Goal: Entertainment & Leisure: Consume media (video, audio)

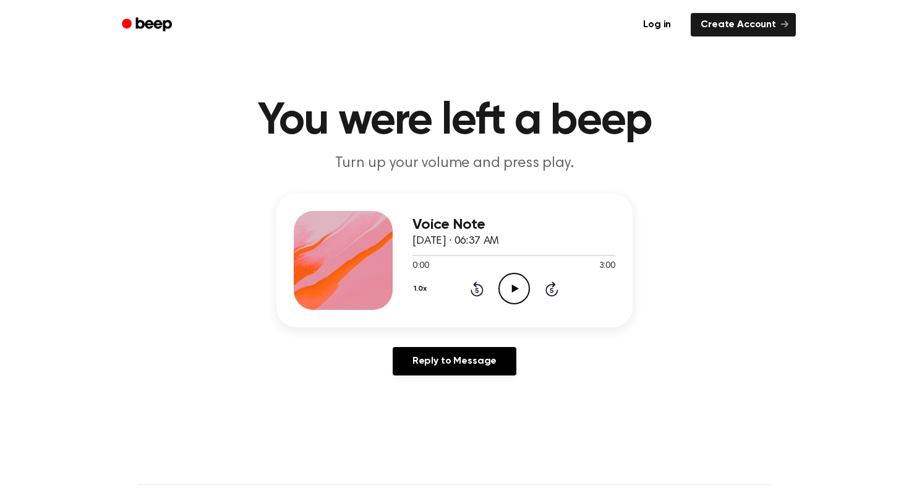
click at [524, 283] on icon "Play Audio" at bounding box center [514, 289] width 32 height 32
drag, startPoint x: 579, startPoint y: 240, endPoint x: 242, endPoint y: 98, distance: 365.5
click at [242, 98] on main "You were left a beep Turn up your volume and press play. Voice Note [DATE] · 06…" at bounding box center [454, 381] width 909 height 762
click at [242, 99] on h1 "You were left a beep" at bounding box center [454, 121] width 633 height 45
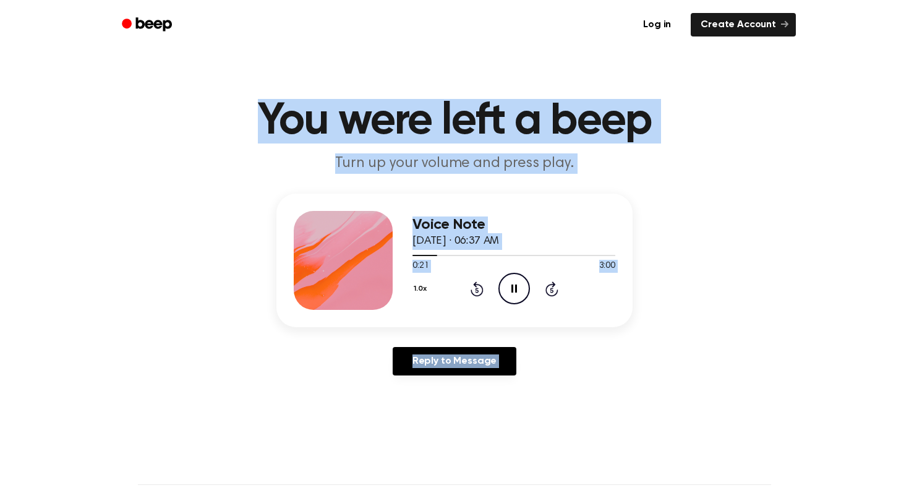
drag, startPoint x: 242, startPoint y: 98, endPoint x: 754, endPoint y: 404, distance: 596.4
click at [754, 404] on main "You were left a beep Turn up your volume and press play. Voice Note [DATE] · 06…" at bounding box center [454, 381] width 909 height 762
drag, startPoint x: 221, startPoint y: 115, endPoint x: 763, endPoint y: 478, distance: 652.9
click at [763, 478] on main "You were left a beep Turn up your volume and press play. Voice Note [DATE] · 06…" at bounding box center [454, 381] width 909 height 762
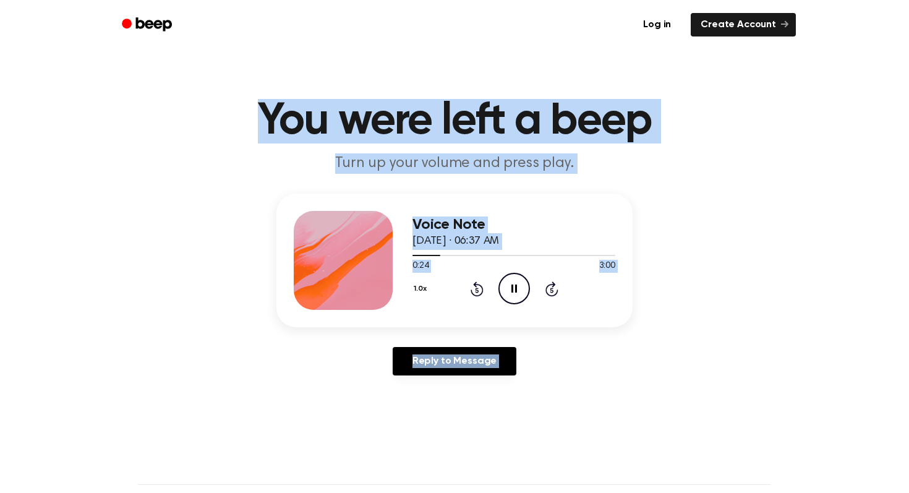
click at [700, 378] on div "Voice Note [DATE] · 06:37 AM 0:24 3:00 Your browser does not support the [objec…" at bounding box center [454, 289] width 879 height 192
drag, startPoint x: 229, startPoint y: 113, endPoint x: 703, endPoint y: 393, distance: 550.7
click at [703, 393] on main "You were left a beep Turn up your volume and press play. Voice Note [DATE] · 06…" at bounding box center [454, 381] width 909 height 762
drag, startPoint x: 703, startPoint y: 393, endPoint x: 181, endPoint y: 91, distance: 603.2
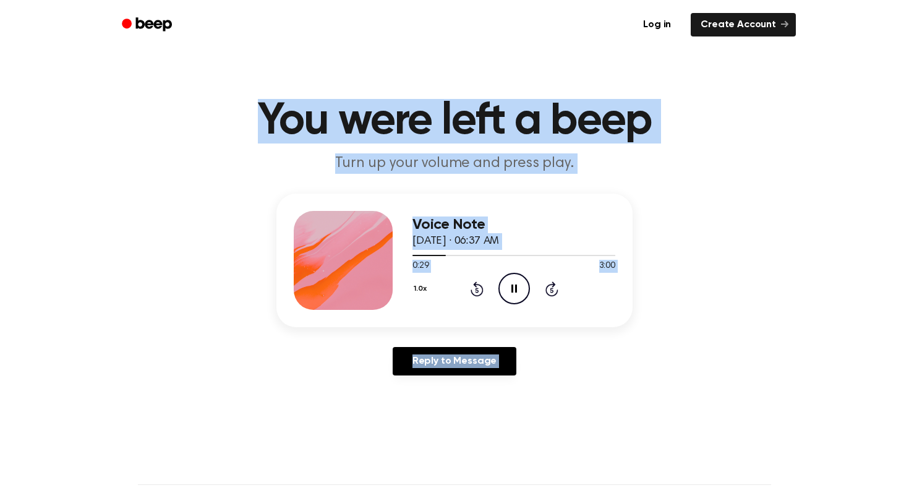
click at [181, 91] on main "You were left a beep Turn up your volume and press play. Voice Note [DATE] · 06…" at bounding box center [454, 381] width 909 height 762
drag, startPoint x: 181, startPoint y: 91, endPoint x: 624, endPoint y: 387, distance: 533.2
click at [624, 387] on main "You were left a beep Turn up your volume and press play. Voice Note [DATE] · 06…" at bounding box center [454, 381] width 909 height 762
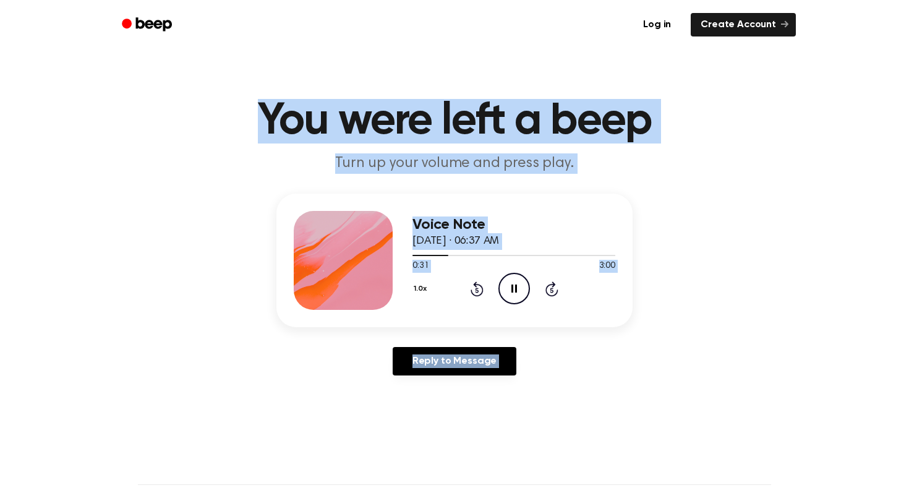
drag, startPoint x: 624, startPoint y: 387, endPoint x: 148, endPoint y: 71, distance: 571.8
click at [148, 71] on main "You were left a beep Turn up your volume and press play. Voice Note [DATE] · 06…" at bounding box center [454, 381] width 909 height 762
drag, startPoint x: 148, startPoint y: 71, endPoint x: 780, endPoint y: 399, distance: 712.0
click at [780, 399] on main "You were left a beep Turn up your volume and press play. Voice Note [DATE] · 06…" at bounding box center [454, 381] width 909 height 762
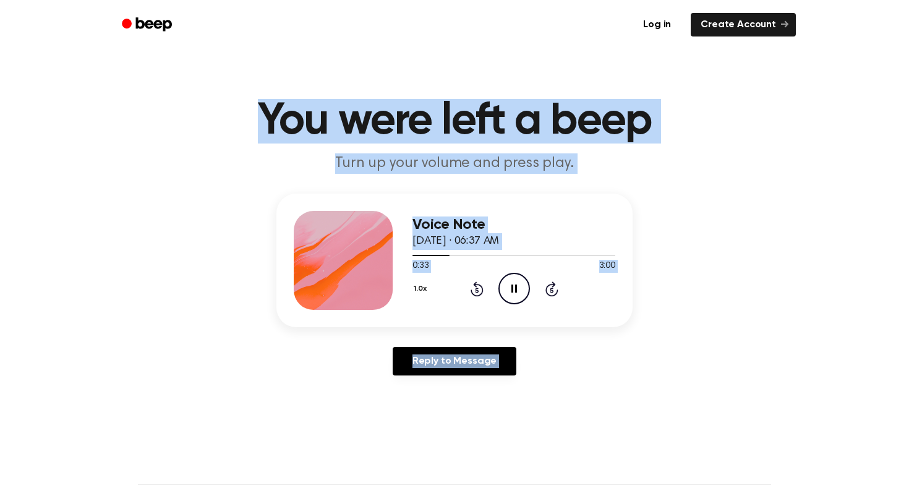
click at [780, 399] on main "You were left a beep Turn up your volume and press play. Voice Note [DATE] · 06…" at bounding box center [454, 381] width 909 height 762
drag, startPoint x: 780, startPoint y: 399, endPoint x: 220, endPoint y: 85, distance: 641.9
click at [220, 85] on main "You were left a beep Turn up your volume and press play. Voice Note [DATE] · 06…" at bounding box center [454, 381] width 909 height 762
drag, startPoint x: 220, startPoint y: 85, endPoint x: 718, endPoint y: 402, distance: 590.4
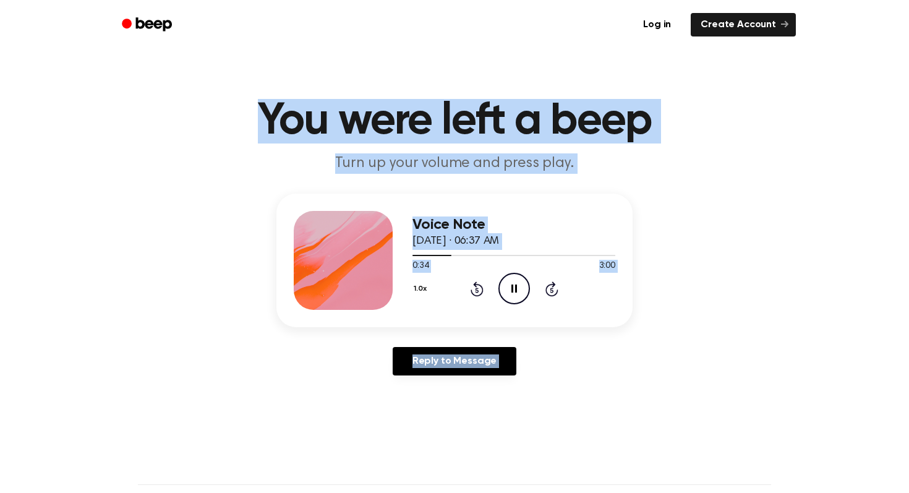
click at [718, 402] on main "You were left a beep Turn up your volume and press play. Voice Note [DATE] · 06…" at bounding box center [454, 381] width 909 height 762
drag, startPoint x: 718, startPoint y: 402, endPoint x: 163, endPoint y: 70, distance: 646.8
click at [163, 70] on main "You were left a beep Turn up your volume and press play. Voice Note [DATE] · 06…" at bounding box center [454, 381] width 909 height 762
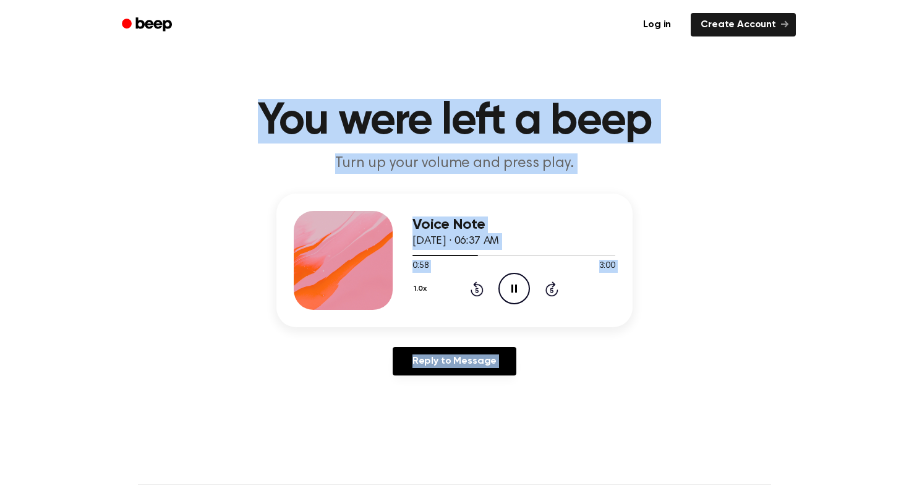
drag, startPoint x: 198, startPoint y: 107, endPoint x: 686, endPoint y: 395, distance: 566.5
click at [691, 397] on main "You were left a beep Turn up your volume and press play. Voice Note [DATE] · 06…" at bounding box center [454, 381] width 909 height 762
click at [686, 395] on main "You were left a beep Turn up your volume and press play. Voice Note [DATE] · 06…" at bounding box center [454, 381] width 909 height 762
drag, startPoint x: 686, startPoint y: 395, endPoint x: 223, endPoint y: 123, distance: 537.6
click at [222, 122] on main "You were left a beep Turn up your volume and press play. Voice Note [DATE] · 06…" at bounding box center [454, 381] width 909 height 762
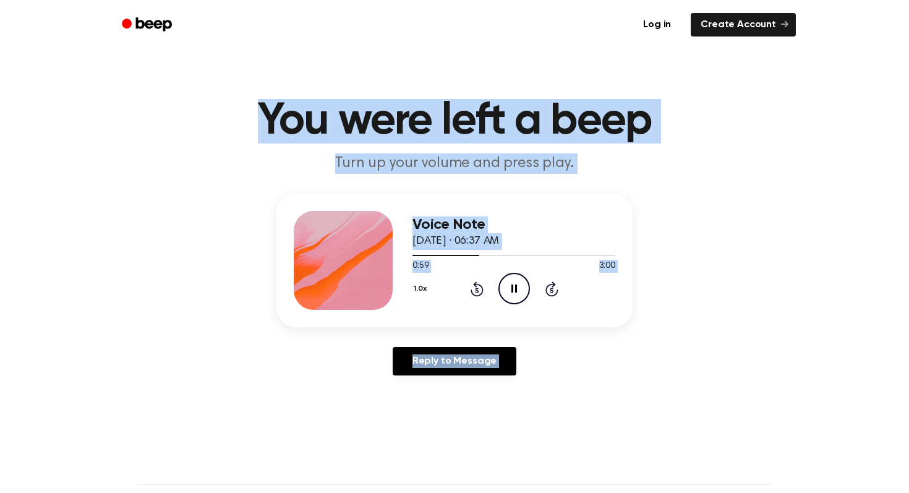
click at [223, 123] on h1 "You were left a beep" at bounding box center [454, 121] width 633 height 45
drag, startPoint x: 223, startPoint y: 123, endPoint x: 635, endPoint y: 398, distance: 495.3
click at [635, 398] on main "You were left a beep Turn up your volume and press play. Voice Note [DATE] · 06…" at bounding box center [454, 381] width 909 height 762
drag, startPoint x: 240, startPoint y: 114, endPoint x: 766, endPoint y: 440, distance: 618.8
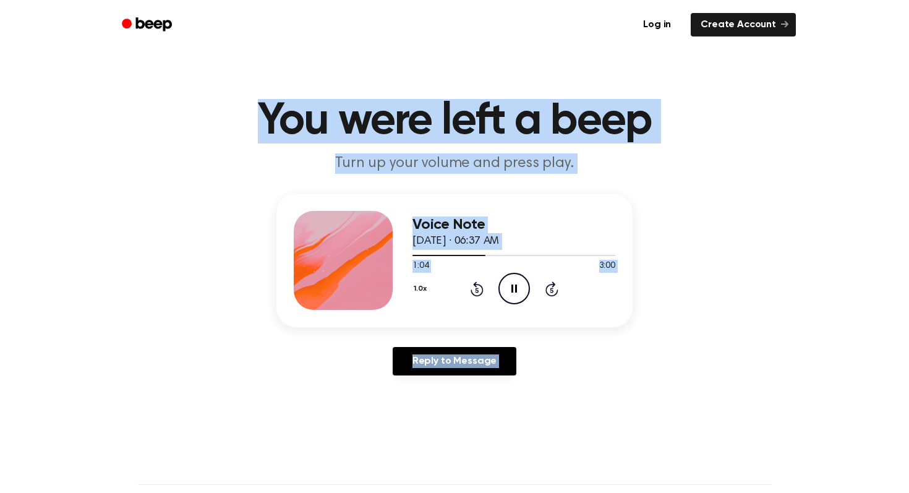
click at [766, 440] on main "You were left a beep Turn up your volume and press play. Voice Note [DATE] · 06…" at bounding box center [454, 381] width 909 height 762
drag, startPoint x: 766, startPoint y: 440, endPoint x: 252, endPoint y: 114, distance: 608.0
click at [252, 114] on main "You were left a beep Turn up your volume and press play. Voice Note [DATE] · 06…" at bounding box center [454, 381] width 909 height 762
click at [252, 114] on h1 "You were left a beep" at bounding box center [454, 121] width 633 height 45
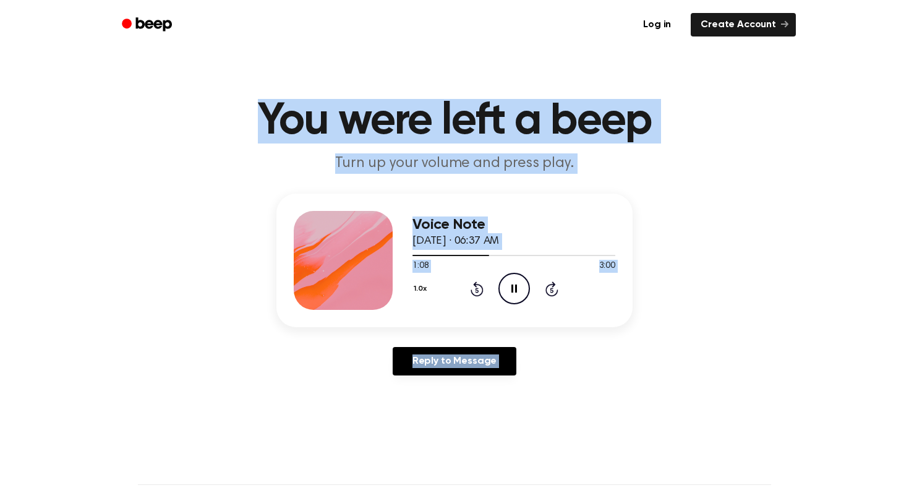
drag, startPoint x: 252, startPoint y: 114, endPoint x: 706, endPoint y: 414, distance: 543.9
click at [706, 414] on main "You were left a beep Turn up your volume and press play. Voice Note [DATE] · 06…" at bounding box center [454, 381] width 909 height 762
drag, startPoint x: 706, startPoint y: 414, endPoint x: 142, endPoint y: 91, distance: 650.2
click at [142, 91] on main "You were left a beep Turn up your volume and press play. Voice Note [DATE] · 06…" at bounding box center [454, 381] width 909 height 762
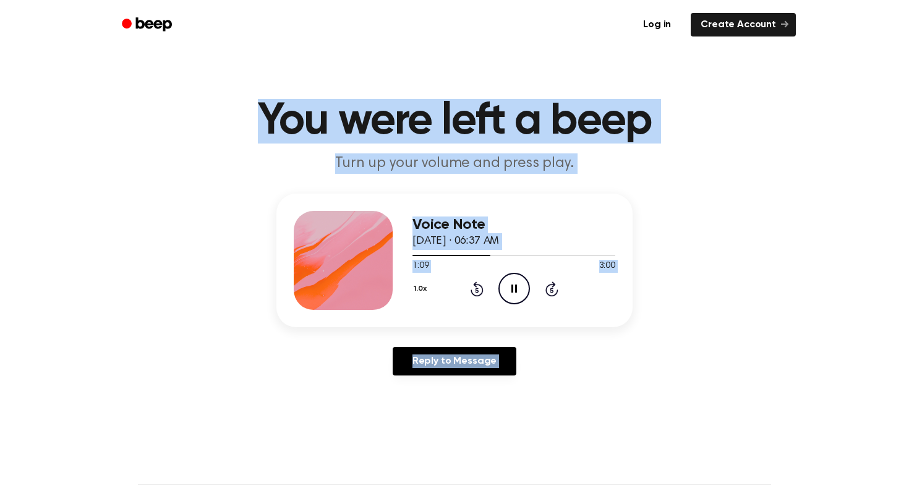
click at [142, 91] on main "You were left a beep Turn up your volume and press play. Voice Note [DATE] · 06…" at bounding box center [454, 381] width 909 height 762
drag, startPoint x: 235, startPoint y: 125, endPoint x: 844, endPoint y: 430, distance: 680.9
click at [844, 430] on main "You were left a beep Turn up your volume and press play. Voice Note [DATE] · 06…" at bounding box center [454, 381] width 909 height 762
drag, startPoint x: 844, startPoint y: 430, endPoint x: 216, endPoint y: 124, distance: 698.4
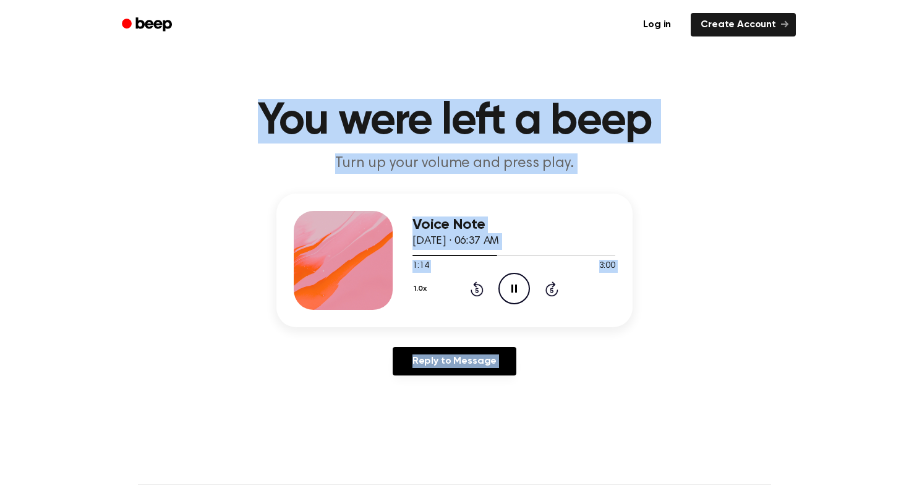
click at [215, 122] on main "You were left a beep Turn up your volume and press play. Voice Note [DATE] · 06…" at bounding box center [454, 381] width 909 height 762
click at [216, 124] on h1 "You were left a beep" at bounding box center [454, 121] width 633 height 45
drag, startPoint x: 216, startPoint y: 124, endPoint x: 686, endPoint y: 384, distance: 537.3
click at [686, 384] on main "You were left a beep Turn up your volume and press play. Voice Note [DATE] · 06…" at bounding box center [454, 381] width 909 height 762
click at [686, 384] on div "Voice Note [DATE] · 06:37 AM 1:15 3:00 Your browser does not support the [objec…" at bounding box center [454, 289] width 879 height 192
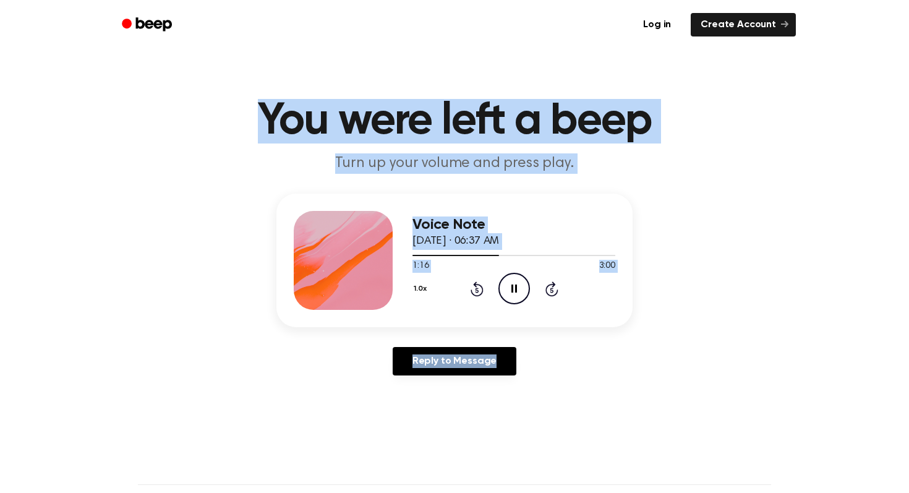
drag, startPoint x: 686, startPoint y: 384, endPoint x: 139, endPoint y: 79, distance: 626.3
click at [139, 79] on main "You were left a beep Turn up your volume and press play. Voice Note [DATE] · 06…" at bounding box center [454, 381] width 909 height 762
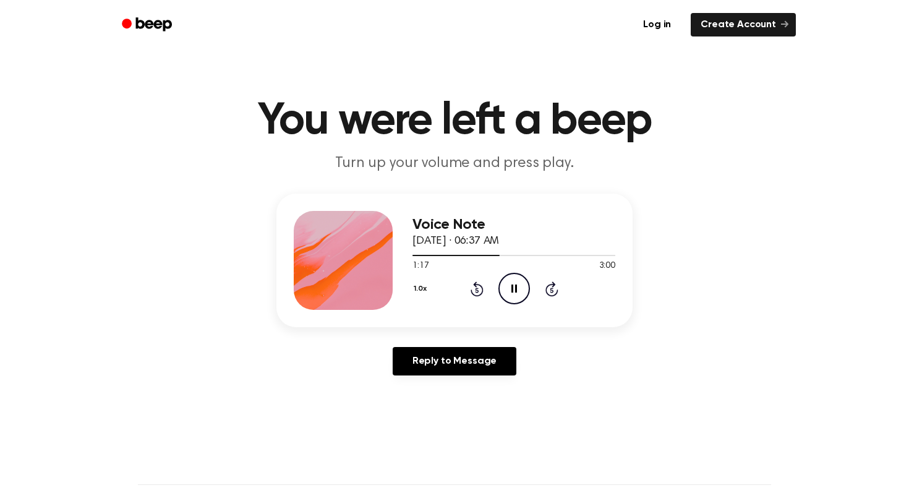
click at [200, 96] on main "You were left a beep Turn up your volume and press play. Voice Note [DATE] · 06…" at bounding box center [454, 381] width 909 height 762
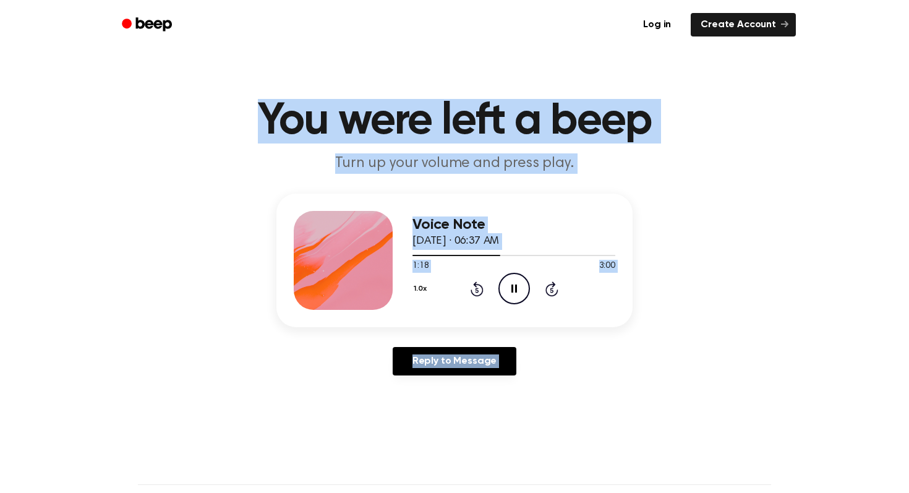
drag, startPoint x: 200, startPoint y: 96, endPoint x: 674, endPoint y: 363, distance: 543.4
click at [674, 363] on main "You were left a beep Turn up your volume and press play. Voice Note [DATE] · 06…" at bounding box center [454, 381] width 909 height 762
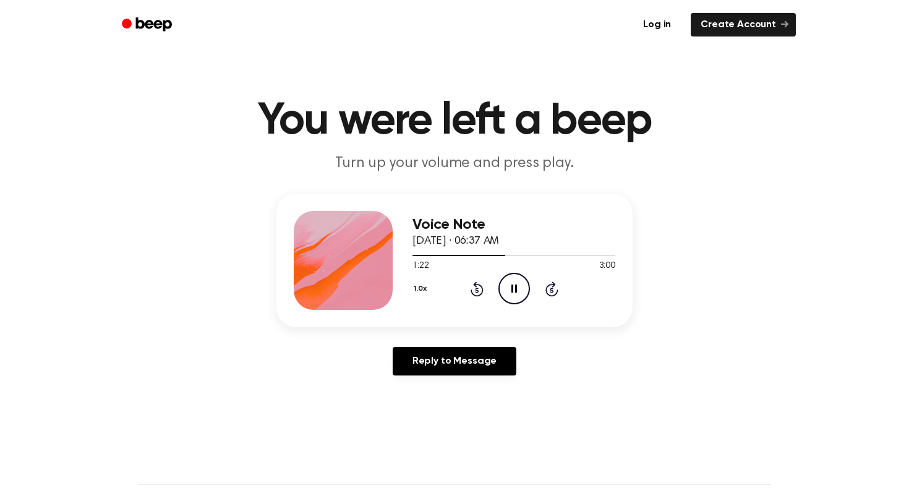
click at [289, 122] on h1 "You were left a beep" at bounding box center [454, 121] width 633 height 45
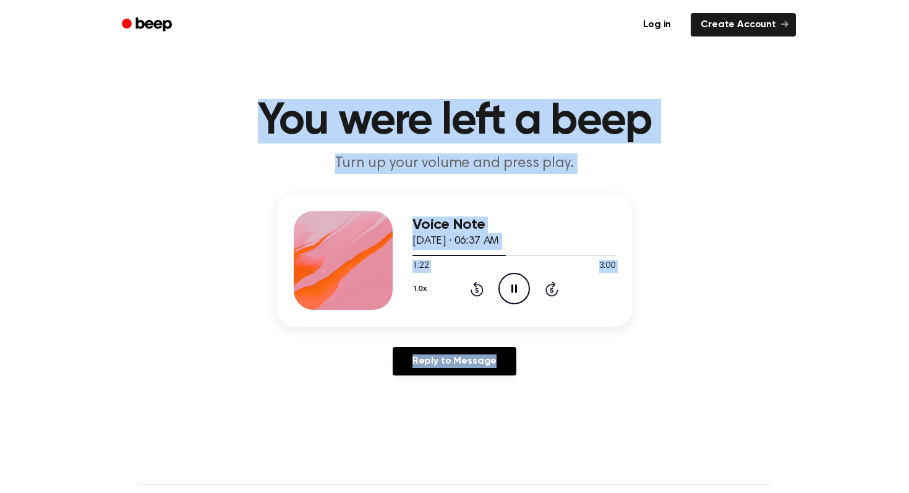
drag, startPoint x: 228, startPoint y: 109, endPoint x: 757, endPoint y: 364, distance: 586.7
click at [757, 364] on main "You were left a beep Turn up your volume and press play. Voice Note [DATE] · 06…" at bounding box center [454, 381] width 909 height 762
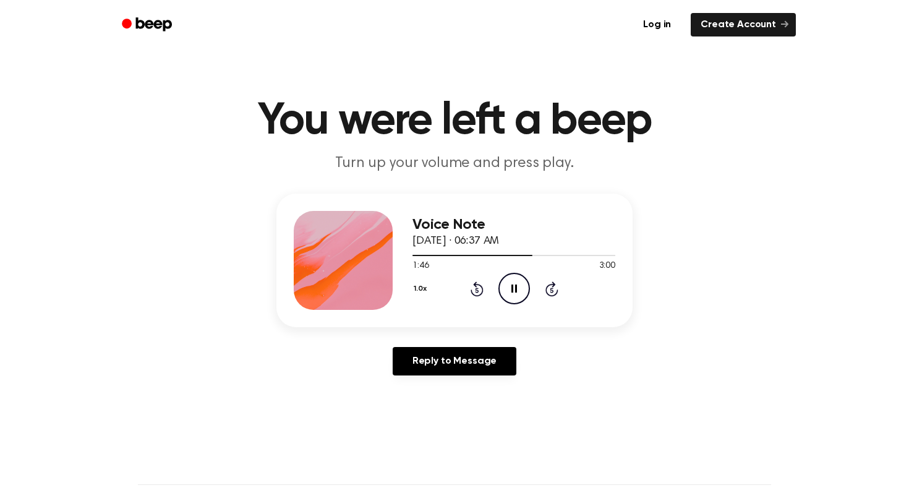
click at [344, 372] on div "Reply to Message" at bounding box center [454, 366] width 356 height 38
click at [509, 285] on icon "Play Audio" at bounding box center [514, 289] width 32 height 32
